Goal: Check status: Check status

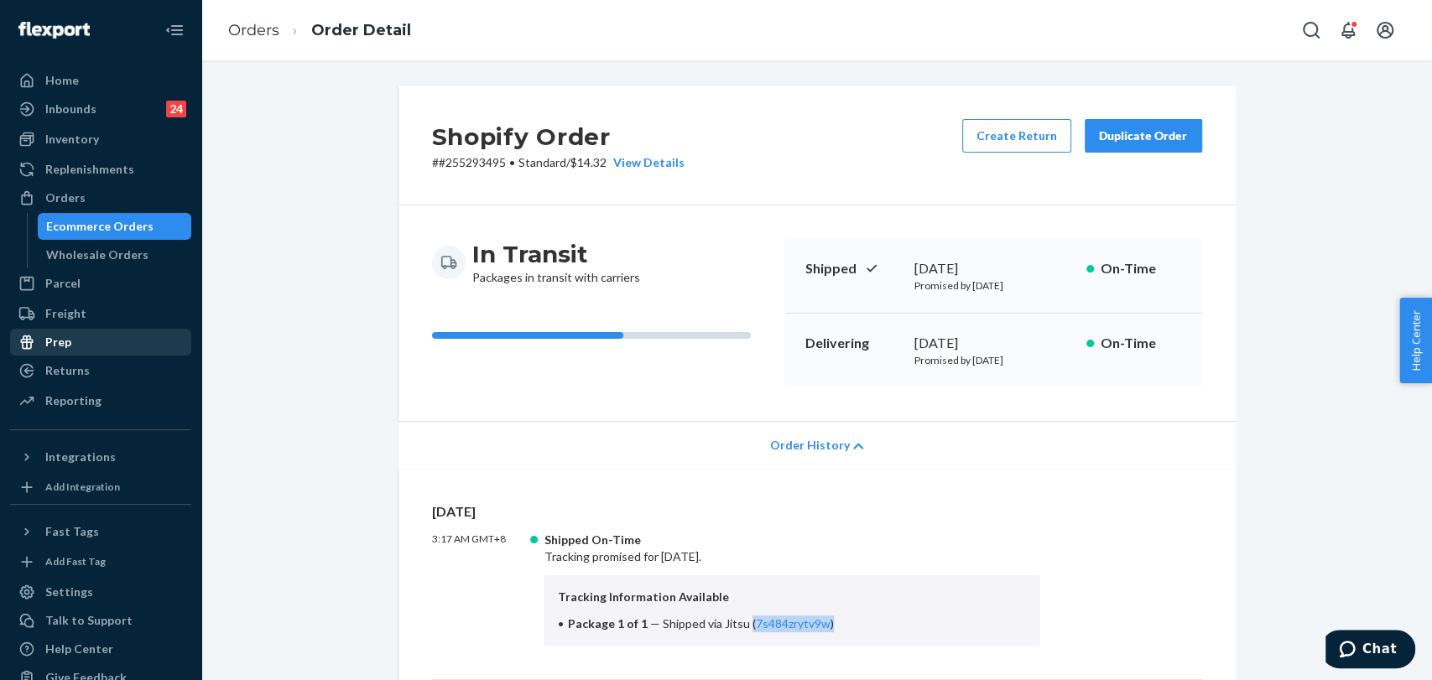
scroll to position [279, 0]
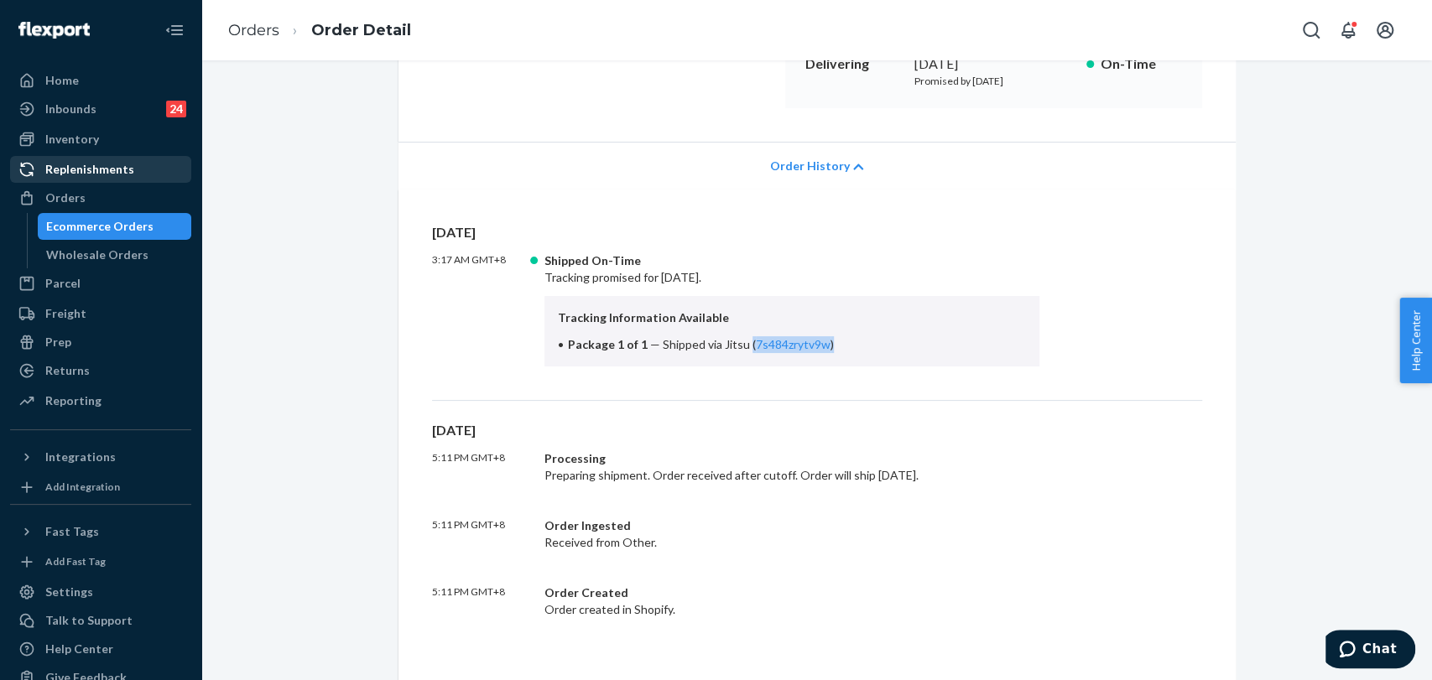
drag, startPoint x: 57, startPoint y: 190, endPoint x: 96, endPoint y: 177, distance: 41.4
click at [57, 190] on div "Orders" at bounding box center [65, 198] width 40 height 17
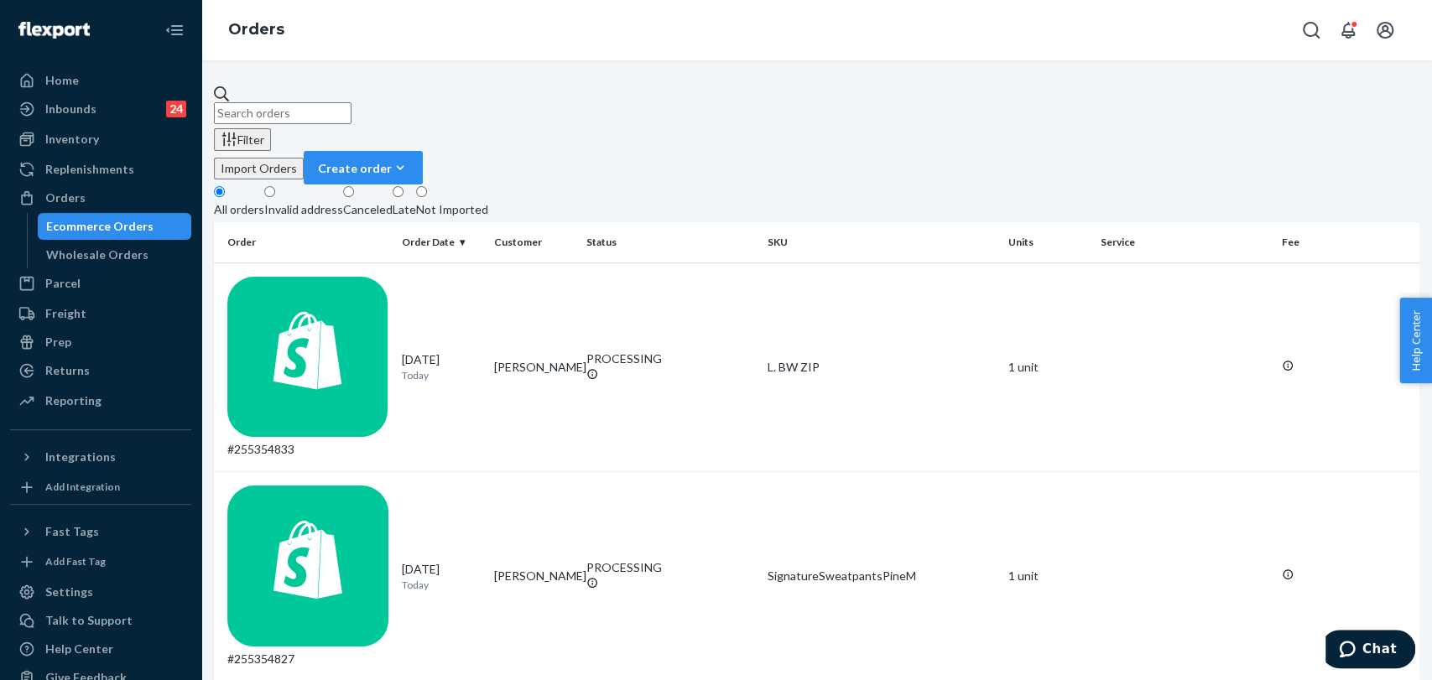
click at [352, 105] on input "text" at bounding box center [283, 113] width 138 height 22
paste input "#255088569"
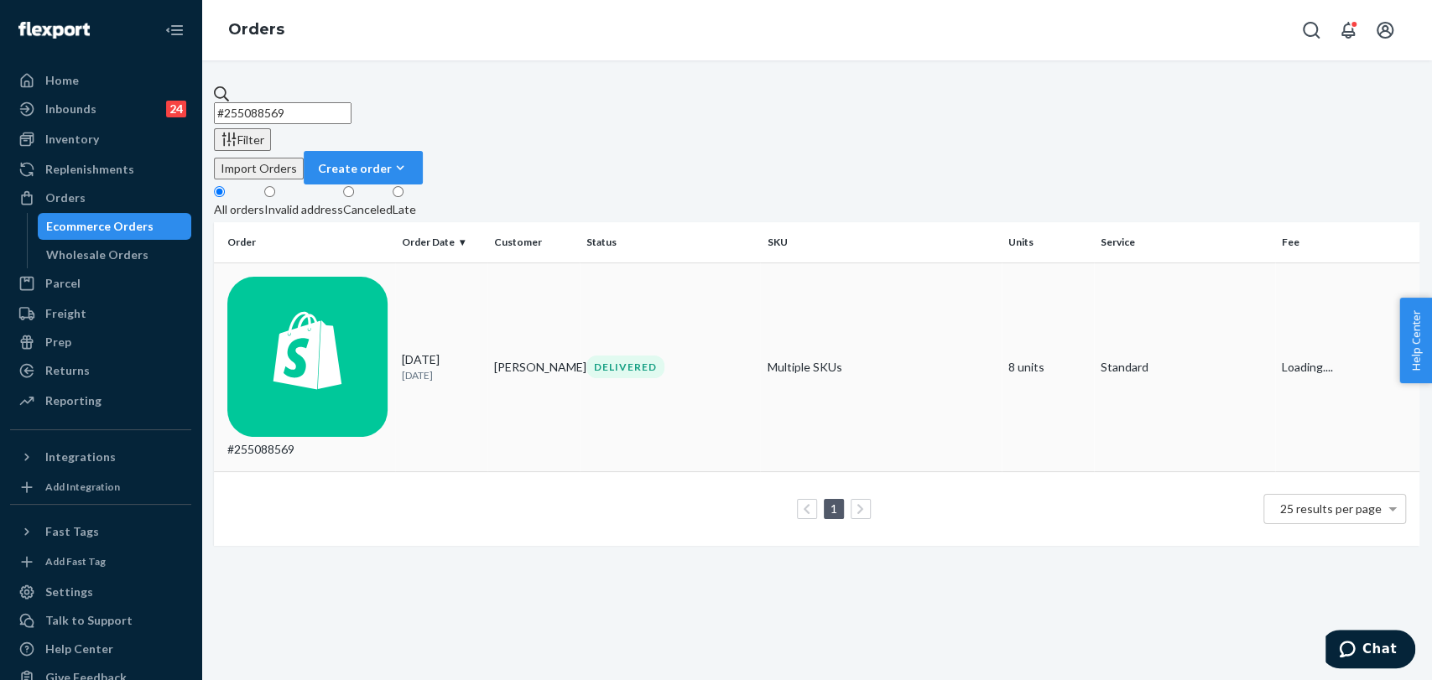
type input "#255088569"
click at [565, 263] on td "Alla Huseinova" at bounding box center [533, 368] width 92 height 210
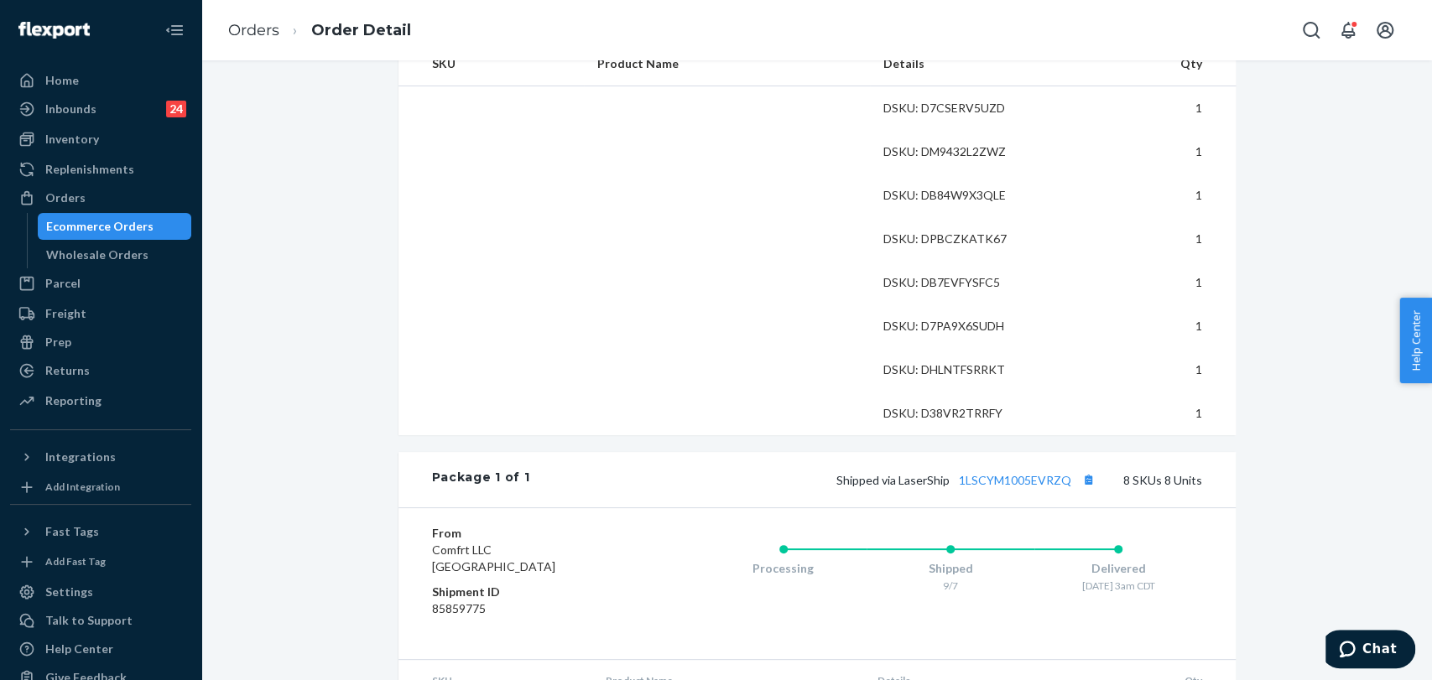
scroll to position [652, 0]
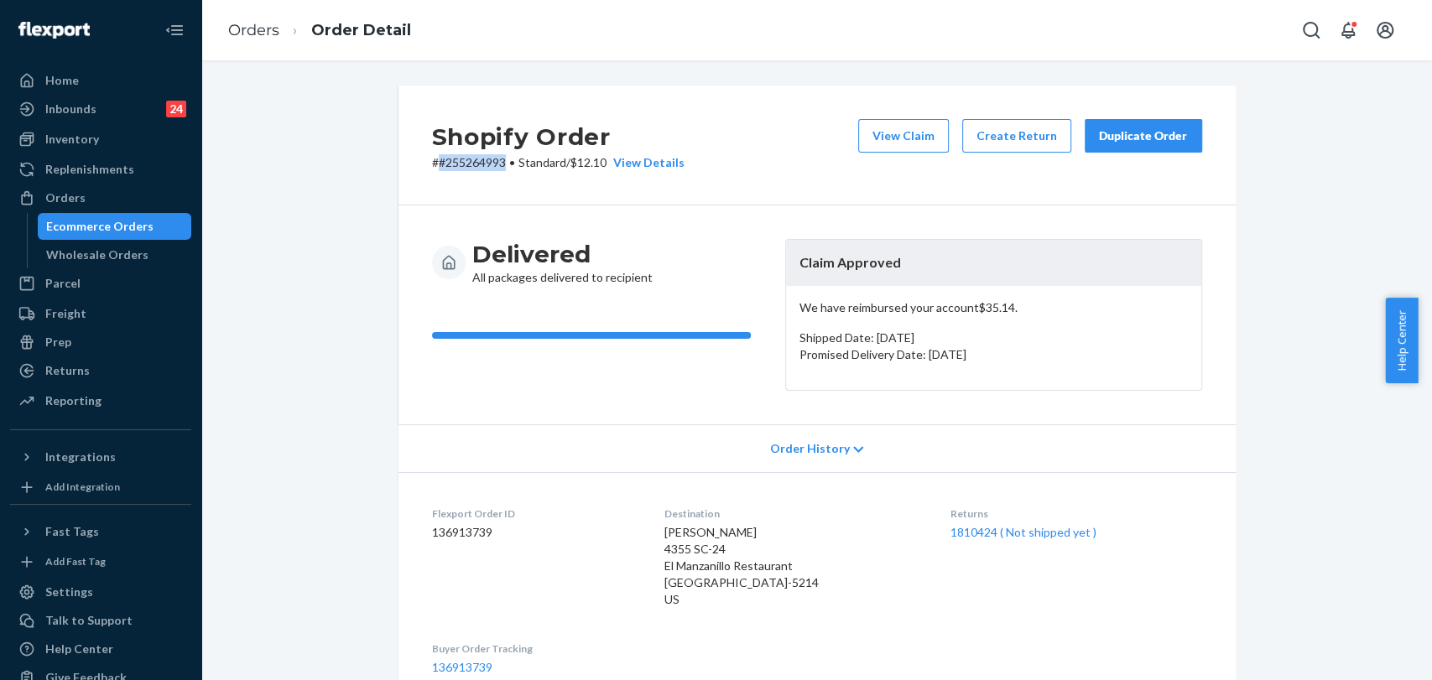
drag, startPoint x: 489, startPoint y: 163, endPoint x: 434, endPoint y: 169, distance: 55.8
click at [434, 169] on p "# #255264993 • Standard / $12.10 View Details" at bounding box center [558, 162] width 253 height 17
copy p "#255264993"
click at [66, 381] on div "Returns" at bounding box center [101, 370] width 178 height 23
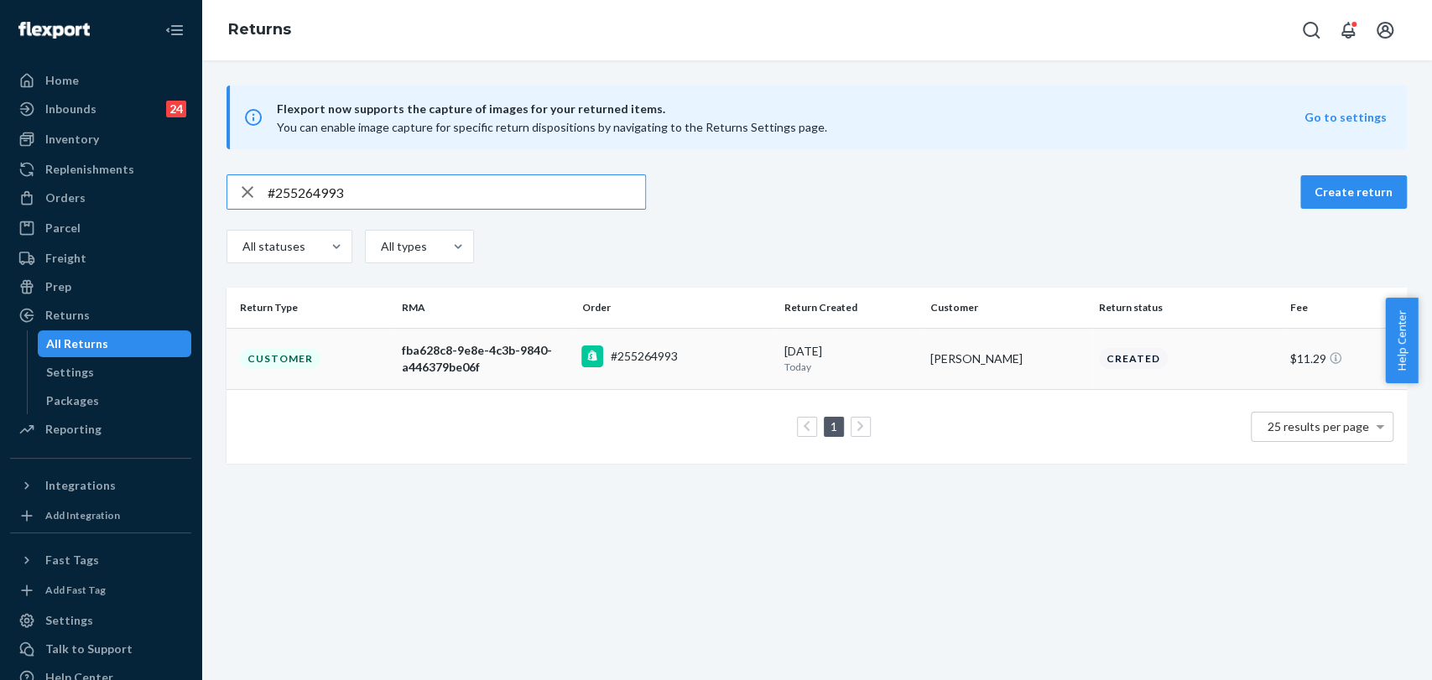
type input "#255264993"
click at [618, 358] on div "#255264993" at bounding box center [643, 356] width 67 height 17
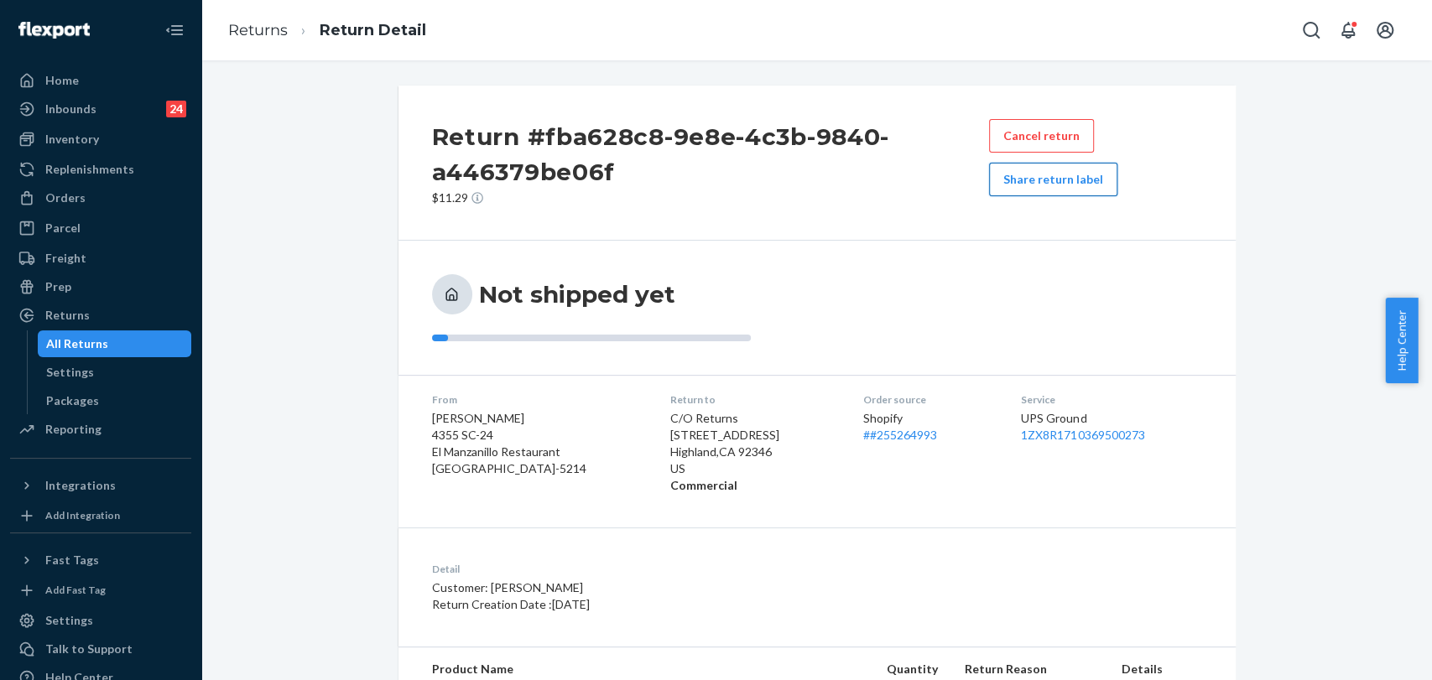
click at [1019, 176] on button "Share return label" at bounding box center [1053, 180] width 128 height 34
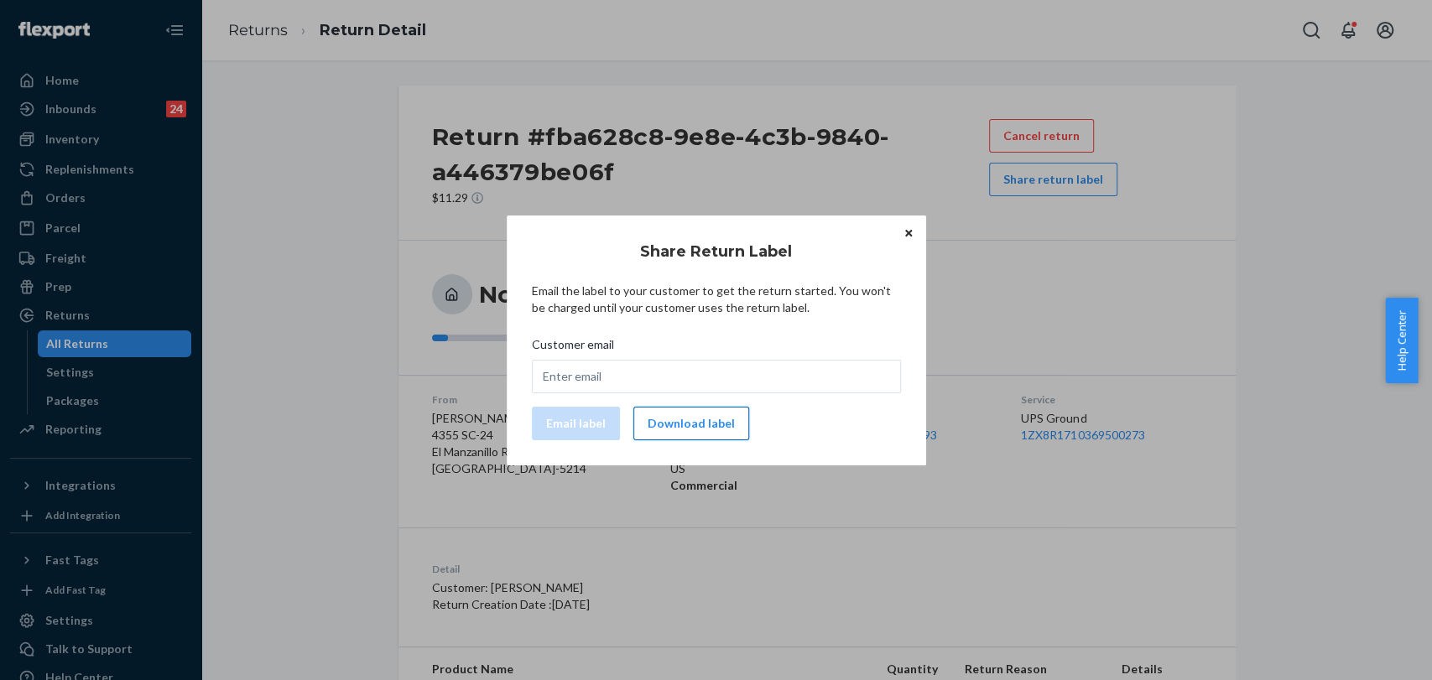
click at [681, 430] on button "Download label" at bounding box center [691, 424] width 116 height 34
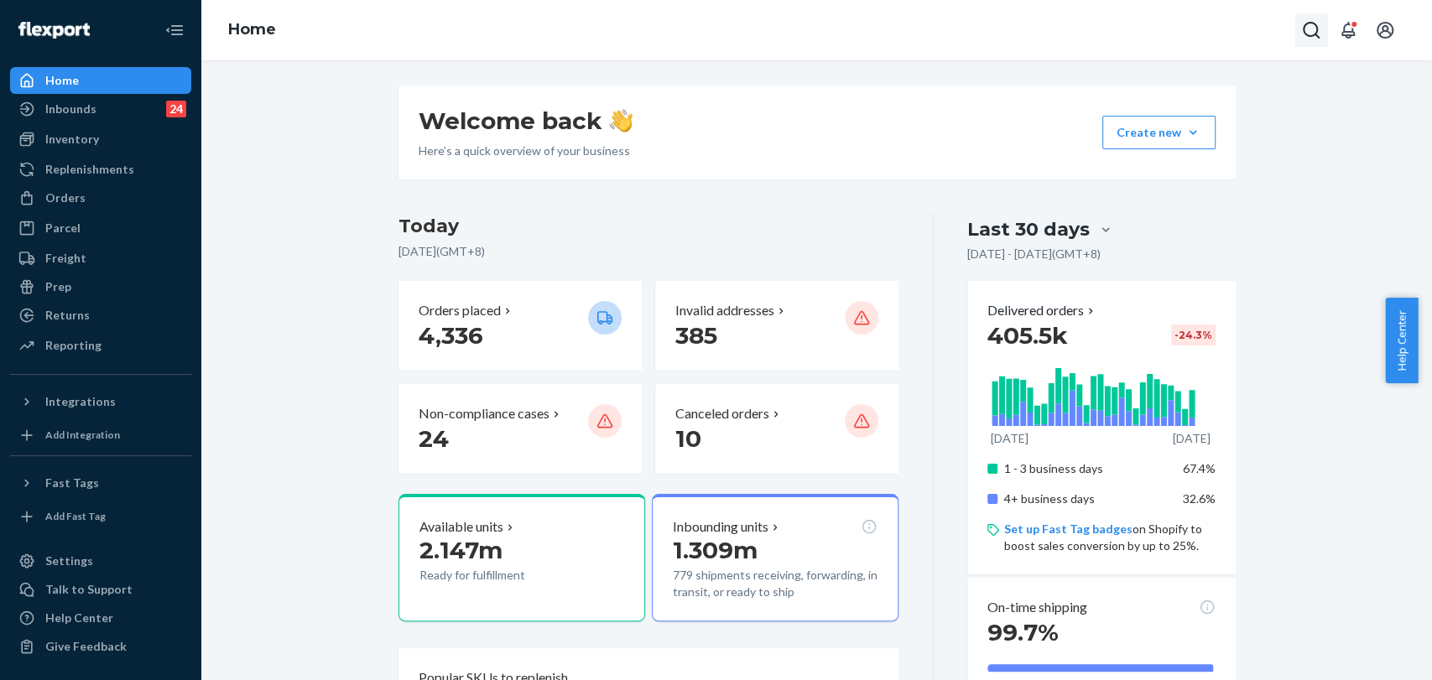
click at [1300, 34] on button "Open Search Box" at bounding box center [1312, 30] width 34 height 34
type input "#S10PAIGNLG"
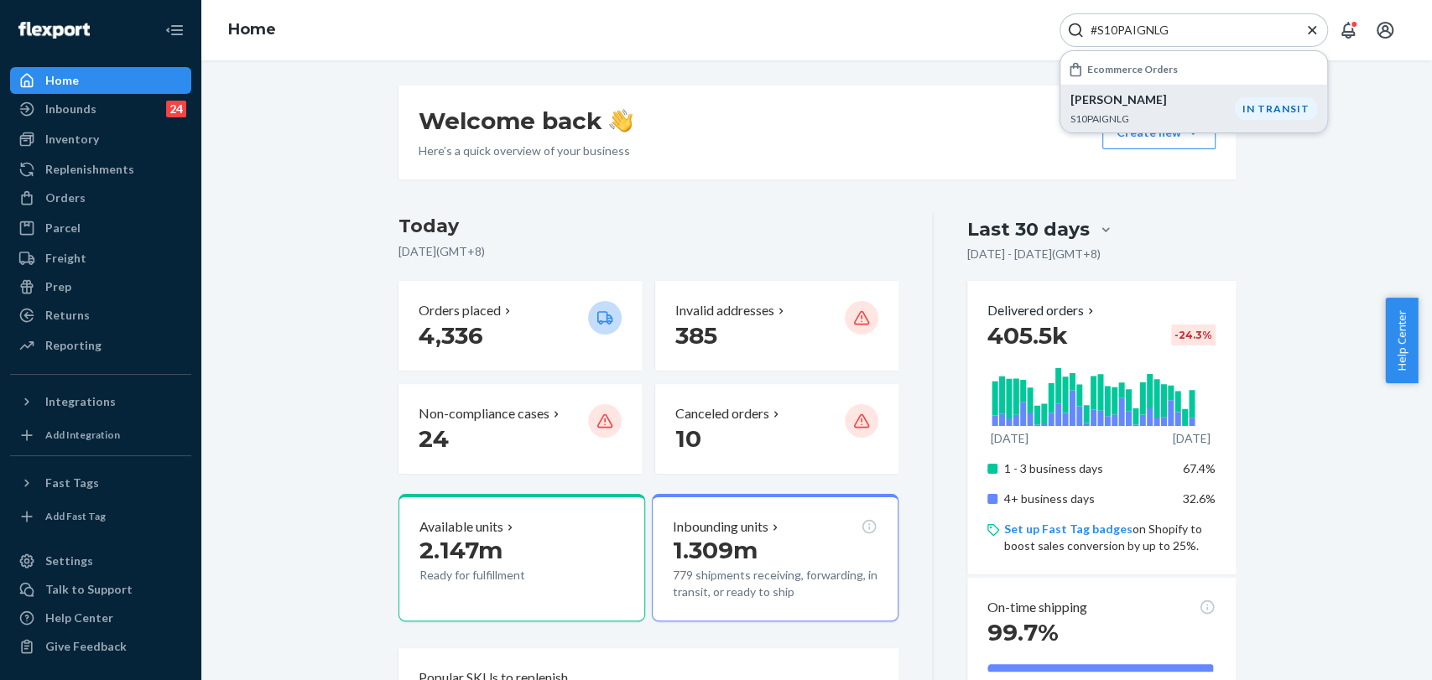
click at [1146, 115] on p "S10PAIGNLG" at bounding box center [1153, 119] width 164 height 14
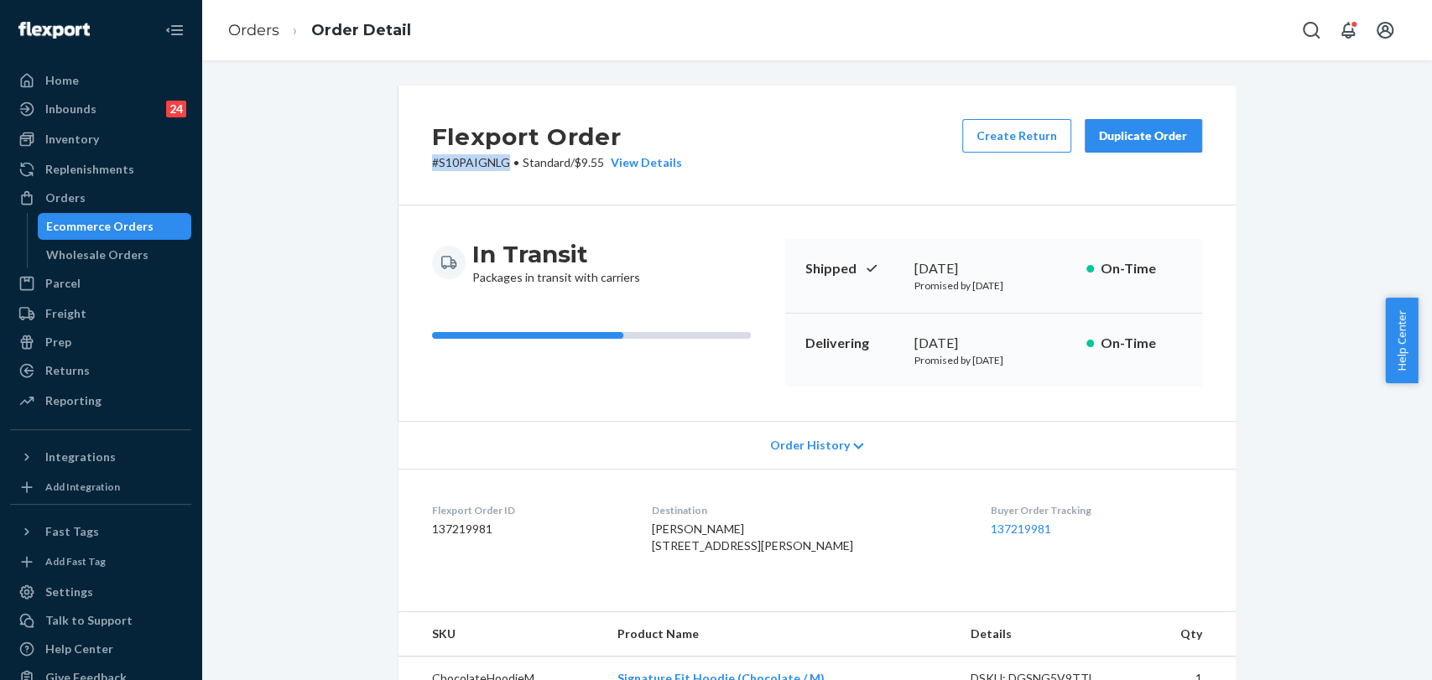
drag, startPoint x: 502, startPoint y: 164, endPoint x: 402, endPoint y: 164, distance: 99.9
click at [402, 164] on div "Flexport Order # S10PAIGNLG • Standard / $9.55 View Details Create Return Dupli…" at bounding box center [817, 146] width 837 height 120
copy p "# S10PAIGNLG"
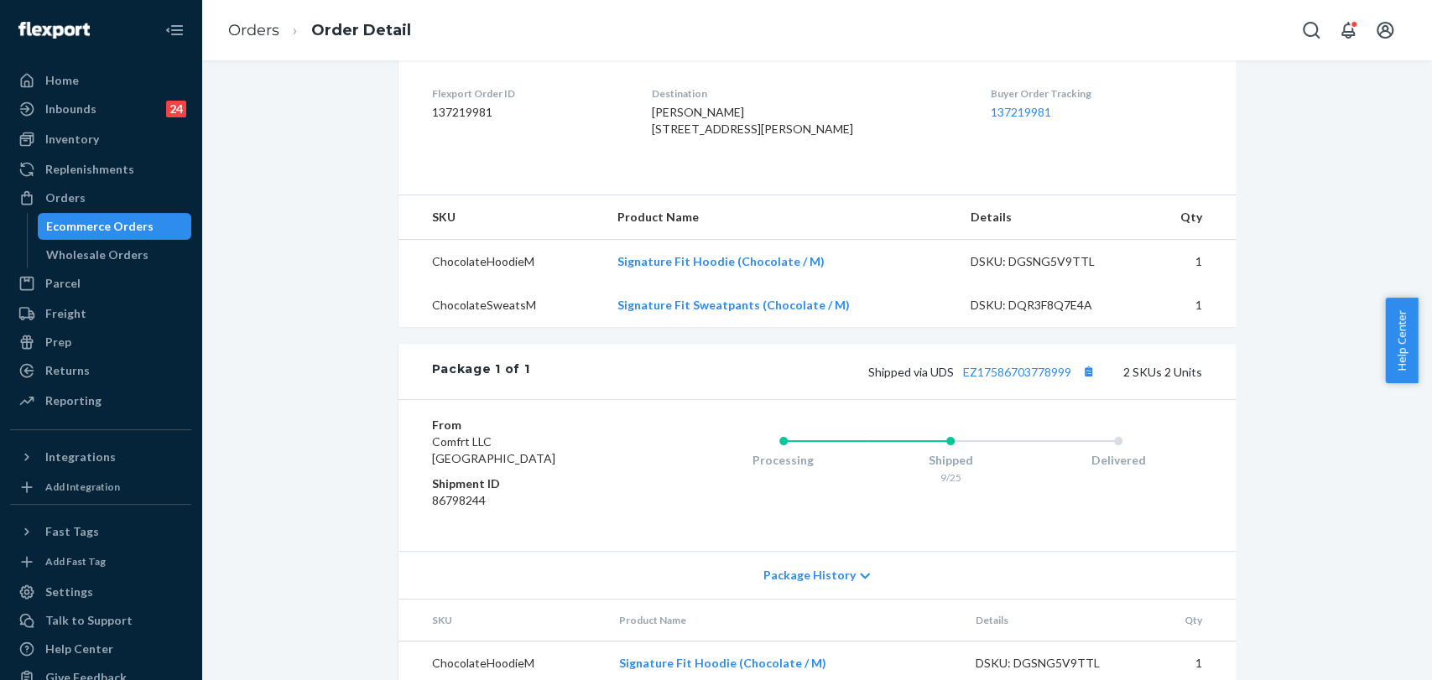
scroll to position [279, 0]
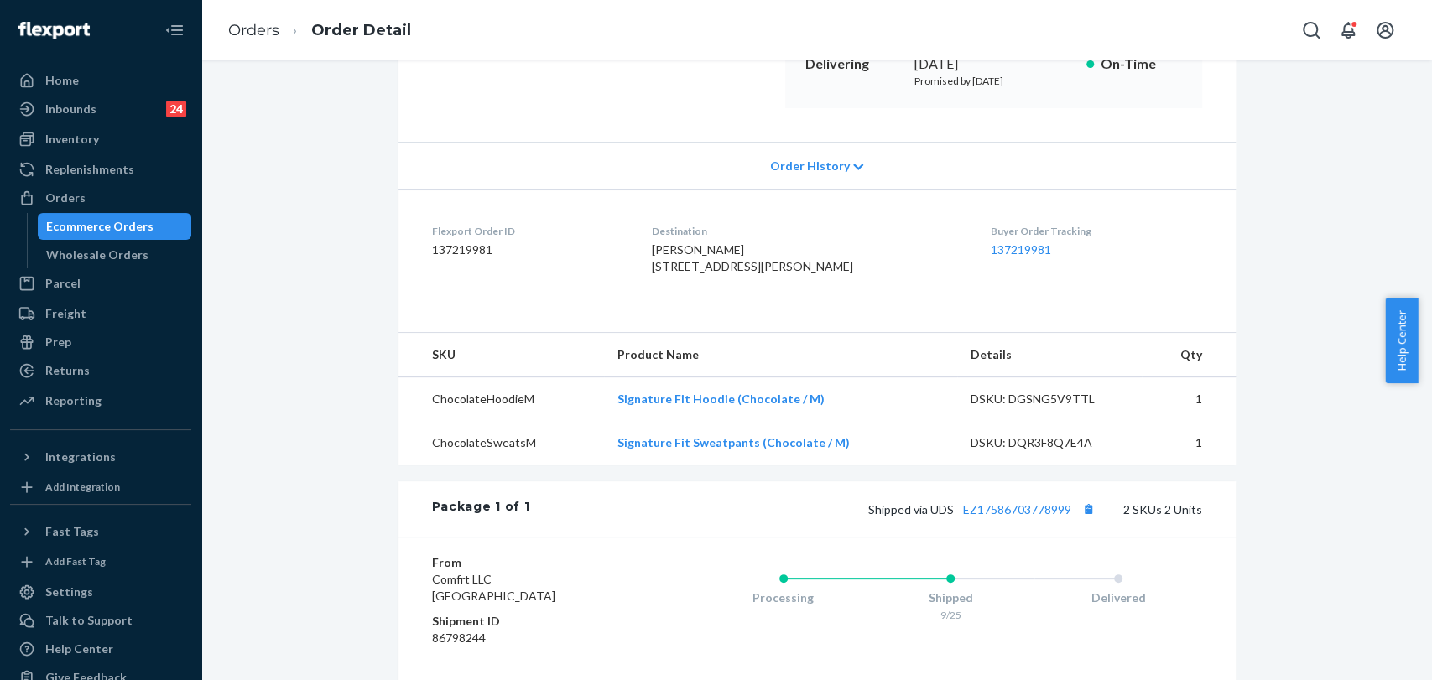
click at [819, 162] on span "Order History" at bounding box center [809, 166] width 80 height 17
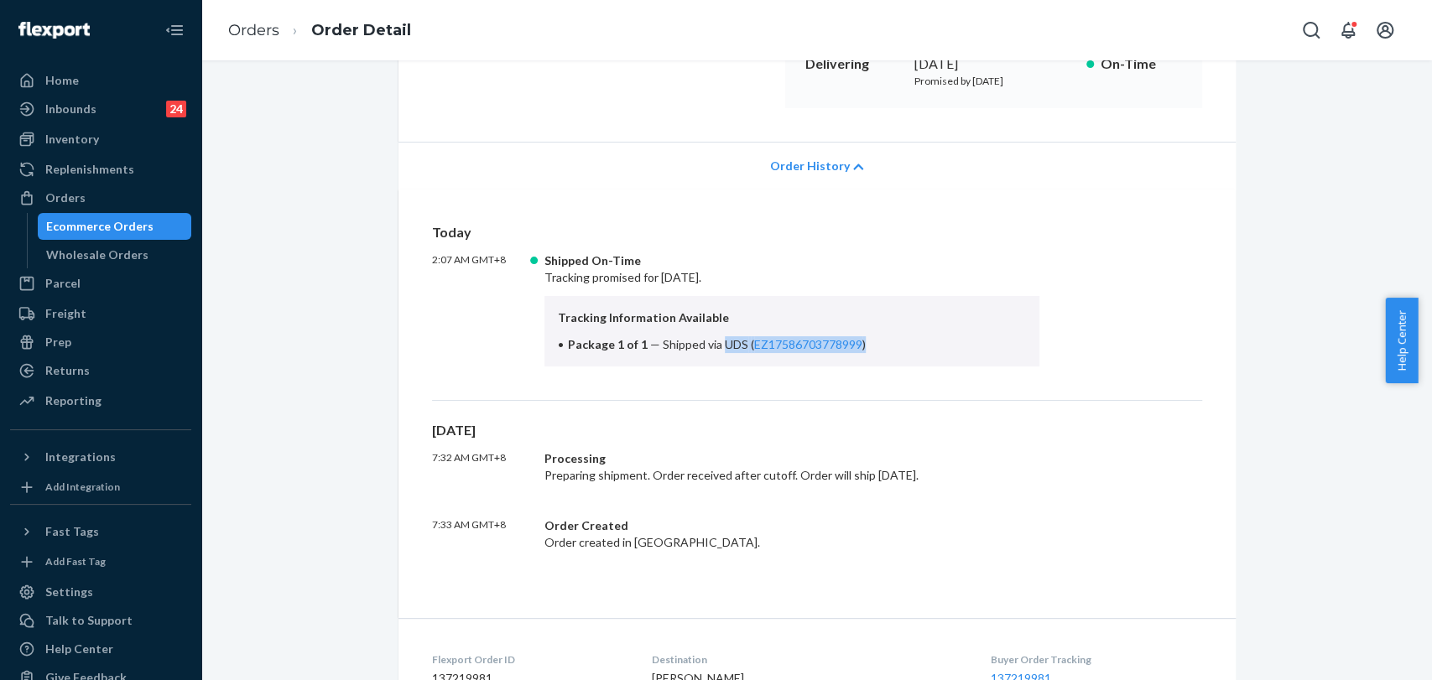
drag, startPoint x: 711, startPoint y: 342, endPoint x: 870, endPoint y: 342, distance: 159.4
click at [870, 342] on li "Package 1 of 1 — Shipped via UDS ( EZ17586703778999 )" at bounding box center [792, 344] width 469 height 17
copy span "UDS ( EZ17586703778999 )"
